Goal: Transaction & Acquisition: Subscribe to service/newsletter

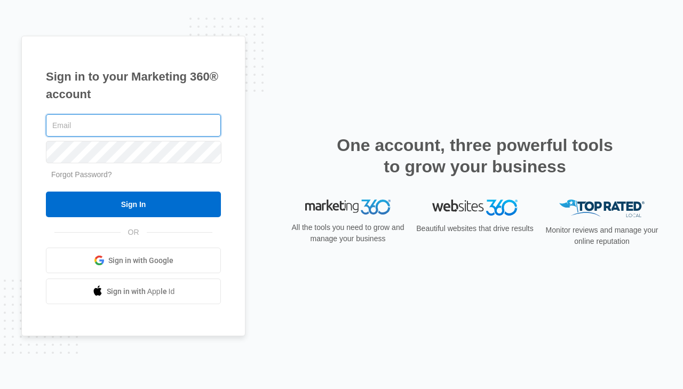
paste input "admin@randallharphamcreations.com:Kilo1971"
click at [199, 127] on input "admin@randallharphamcreations.com:Kilo1971" at bounding box center [133, 125] width 175 height 22
type input "admin@randallharphamcreations.com"
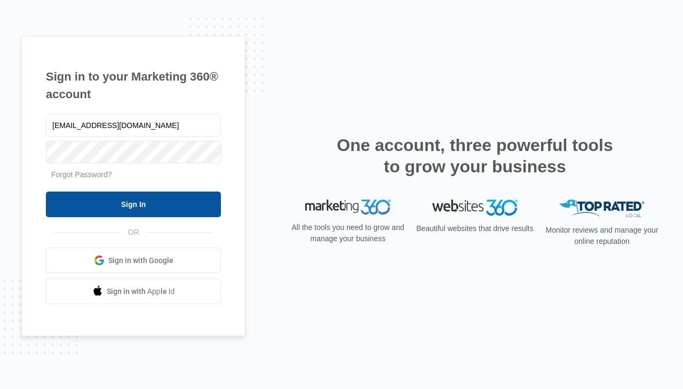
click at [124, 206] on input "Sign In" at bounding box center [133, 204] width 175 height 26
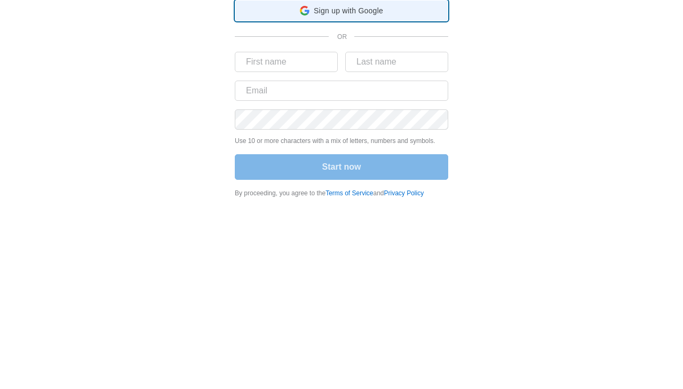
click at [384, 20] on div "Sign up with Google Sign up with Google. Opens in new tab" at bounding box center [341, 11] width 199 height 20
